Goal: Information Seeking & Learning: Learn about a topic

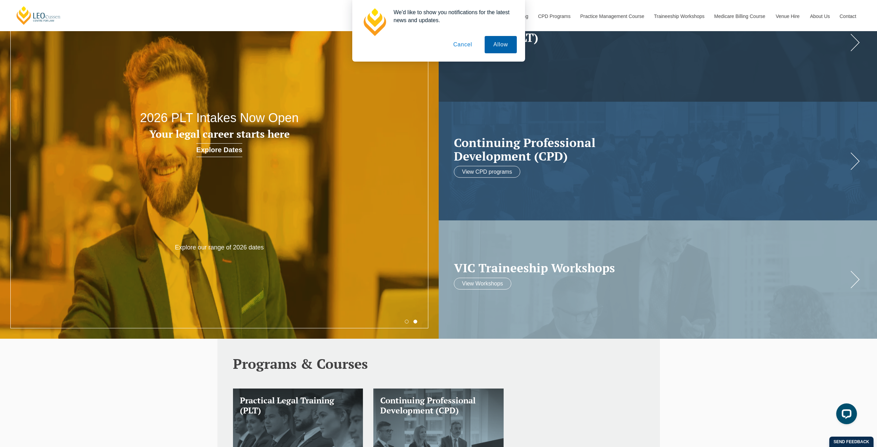
click at [493, 44] on button "Allow" at bounding box center [501, 44] width 32 height 17
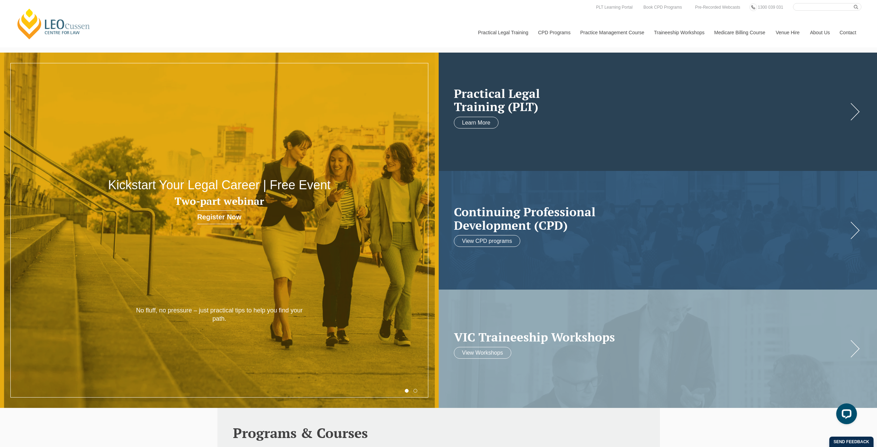
click at [695, 133] on link at bounding box center [658, 112] width 439 height 118
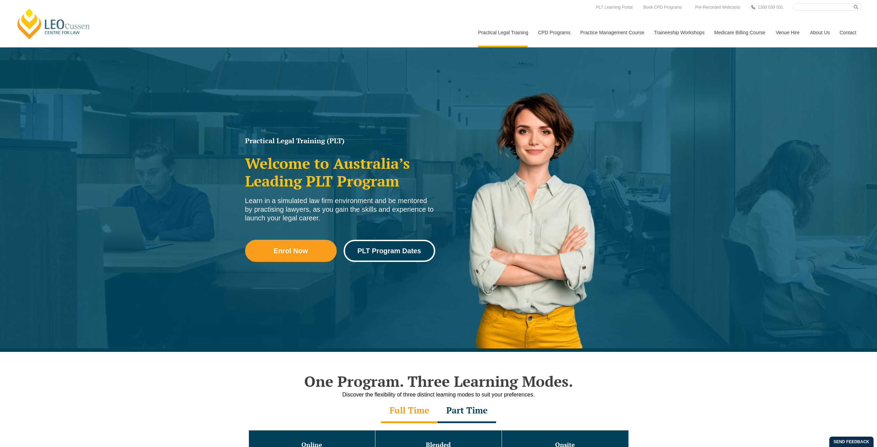
click at [403, 252] on span "PLT Program Dates" at bounding box center [389, 250] width 64 height 7
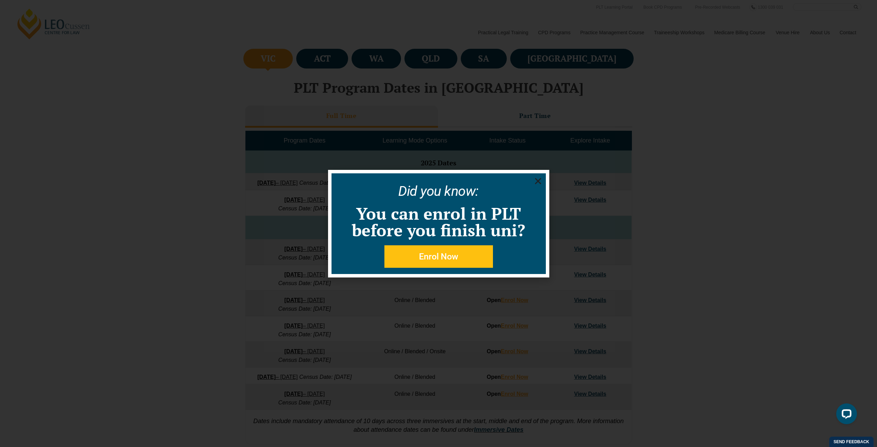
click at [539, 180] on use "Close" at bounding box center [538, 181] width 6 height 6
